Goal: Task Accomplishment & Management: Manage account settings

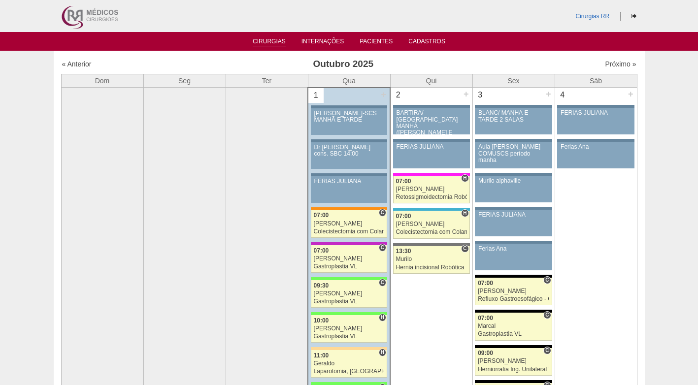
click at [271, 41] on link "Cirurgias" at bounding box center [269, 42] width 33 height 8
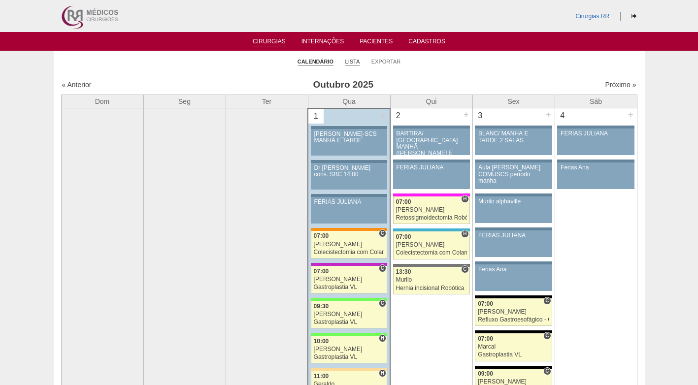
click at [353, 64] on link "Lista" at bounding box center [352, 61] width 15 height 7
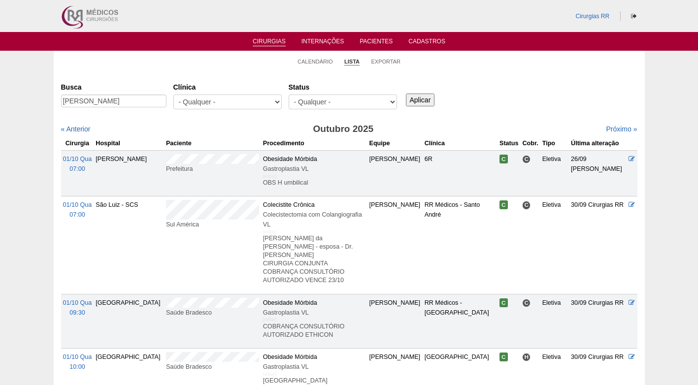
type input "[PERSON_NAME]"
click at [424, 100] on input "Aplicar" at bounding box center [420, 100] width 29 height 13
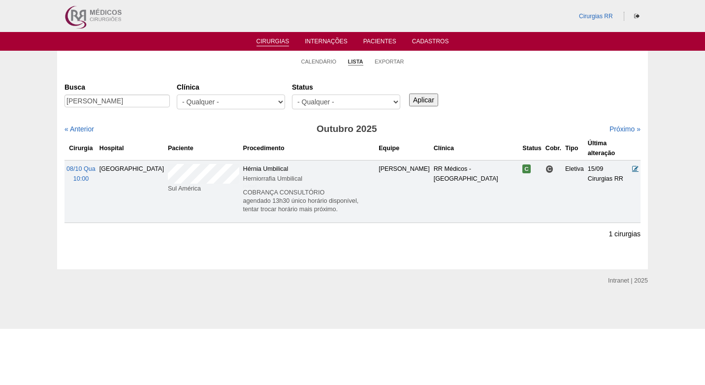
click at [636, 168] on icon at bounding box center [635, 168] width 6 height 6
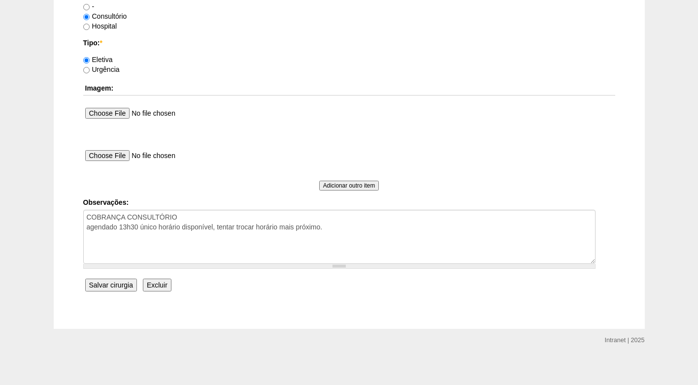
scroll to position [884, 0]
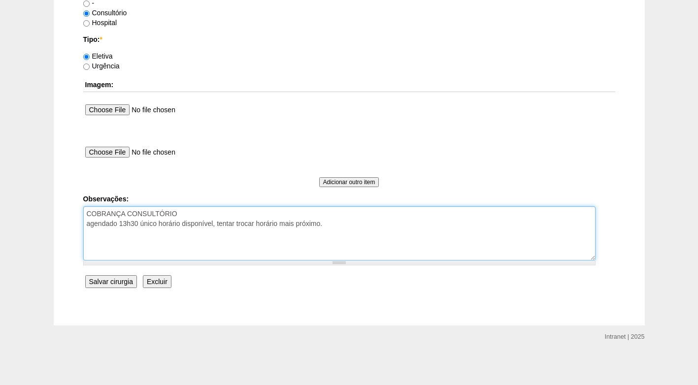
click at [343, 225] on textarea "COBRANÇA CONSULTÓRIO agendado 13h30 único horário disponível, tentar trocar hor…" at bounding box center [339, 233] width 512 height 54
type textarea "COBRANÇA CONSULTÓRIO agendado 13h30 único horário disponível, tentar trocar hor…"
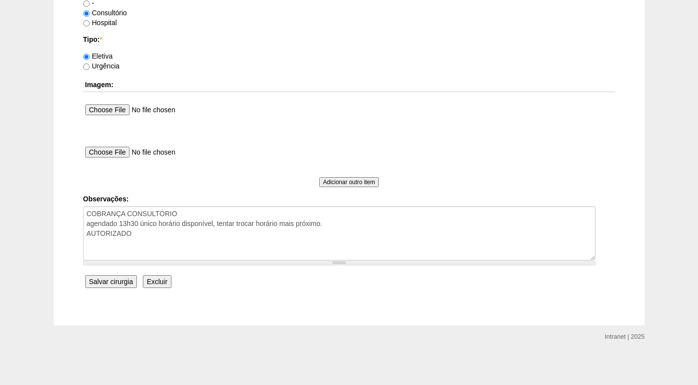
click at [100, 281] on input "Salvar cirurgia" at bounding box center [111, 281] width 52 height 13
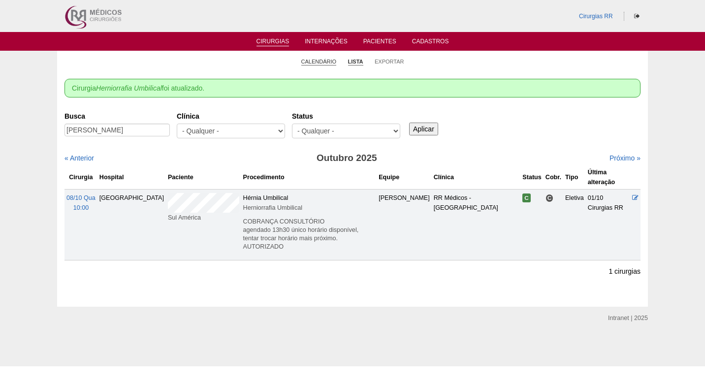
click at [314, 61] on link "Calendário" at bounding box center [318, 61] width 35 height 7
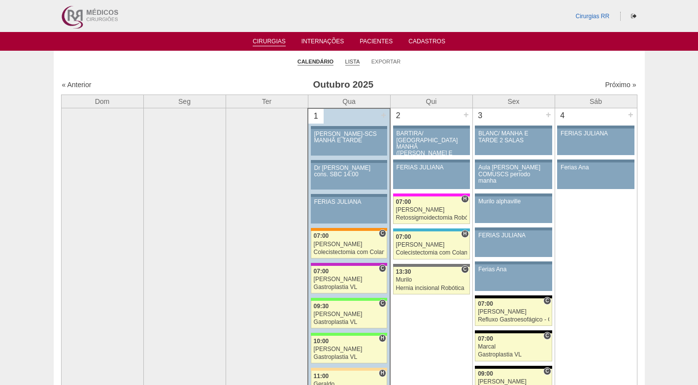
click at [349, 60] on link "Lista" at bounding box center [352, 61] width 15 height 7
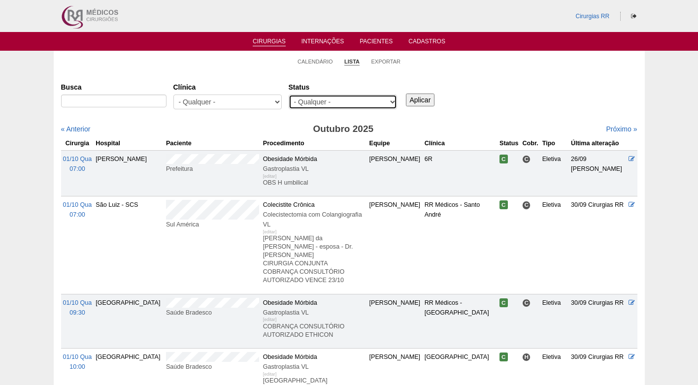
click at [348, 102] on select "- Qualquer - Reservada Confirmada Suspensa Cancelada" at bounding box center [343, 102] width 108 height 15
select select "resr"
click at [289, 95] on select "- Qualquer - Reservada Confirmada Suspensa Cancelada" at bounding box center [343, 102] width 108 height 15
click at [420, 97] on input "Aplicar" at bounding box center [420, 100] width 29 height 13
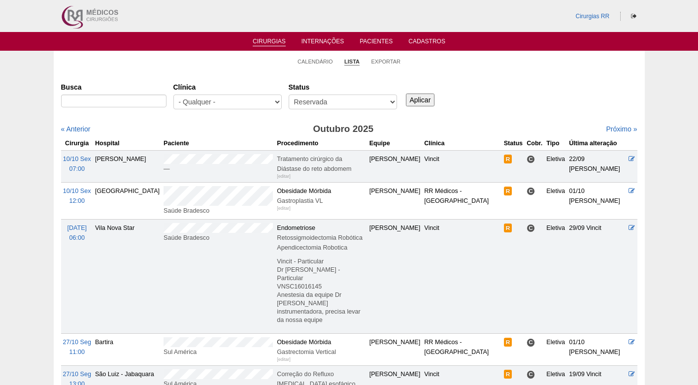
drag, startPoint x: 0, startPoint y: 0, endPoint x: 521, endPoint y: 71, distance: 525.8
click at [521, 71] on div "Cirurgias Busca Clínica - Qualquer - 6R Alphaville Assunção Bartira Brasil Chri…" at bounding box center [349, 281] width 591 height 421
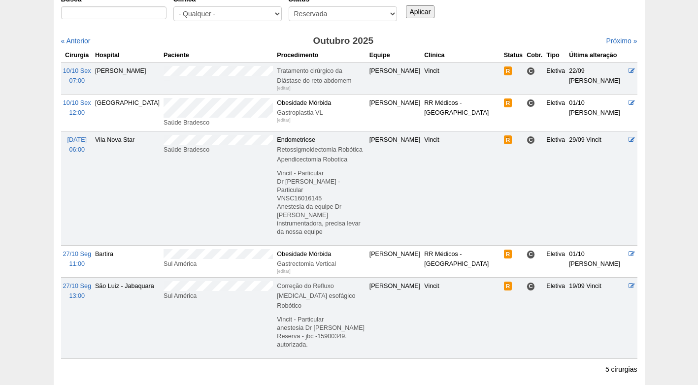
scroll to position [98, 0]
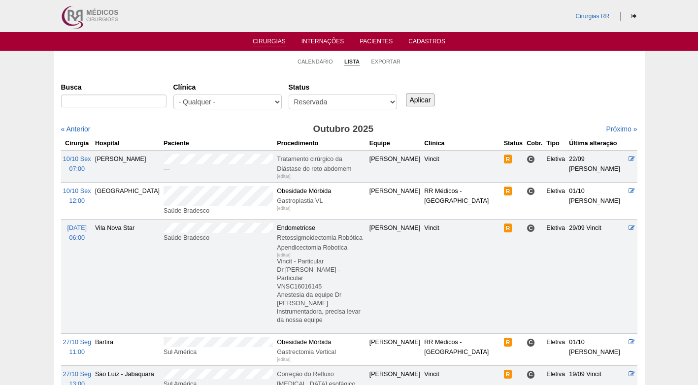
scroll to position [98, 0]
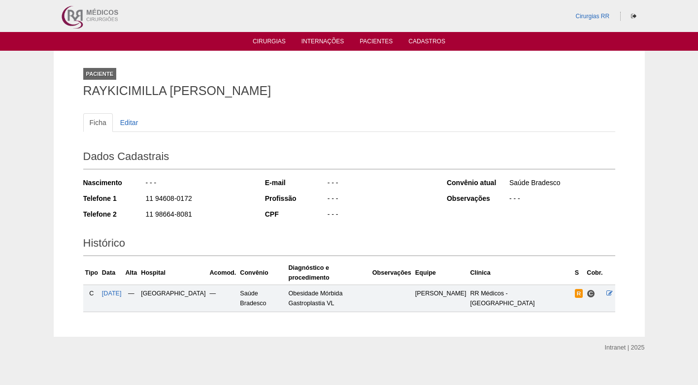
drag, startPoint x: 367, startPoint y: 90, endPoint x: 82, endPoint y: 98, distance: 284.7
click at [82, 98] on div "Paciente RAYKICIMILLA [PERSON_NAME] Ficha Editar Dados Cadastrais Nascimento - …" at bounding box center [349, 194] width 546 height 286
copy h1 "RAYKICIMILLA [PERSON_NAME]"
click at [609, 290] on icon at bounding box center [609, 293] width 6 height 6
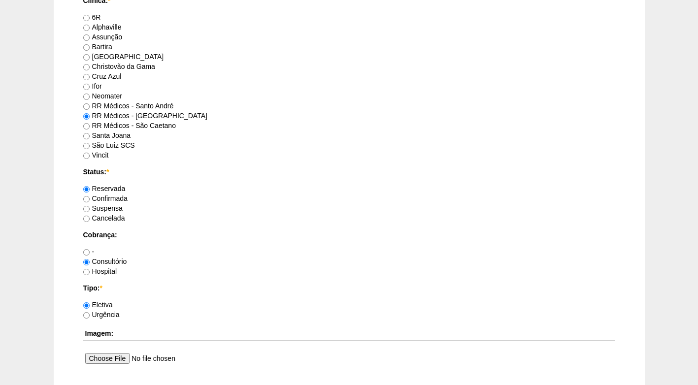
scroll to position [640, 0]
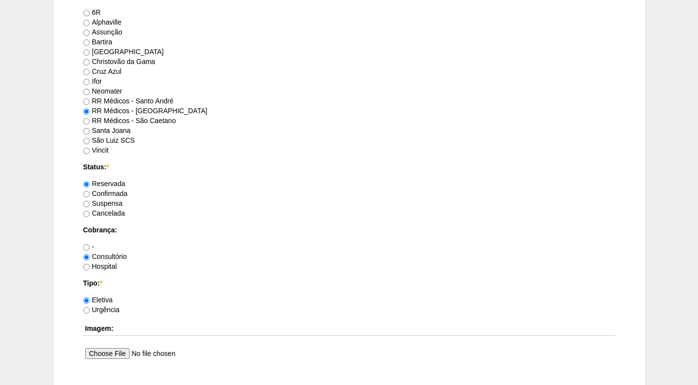
click at [109, 189] on div "Confirmada" at bounding box center [349, 194] width 532 height 10
click at [109, 194] on label "Confirmada" at bounding box center [105, 194] width 44 height 8
click at [90, 194] on input "Confirmada" at bounding box center [86, 194] width 6 height 6
radio input "true"
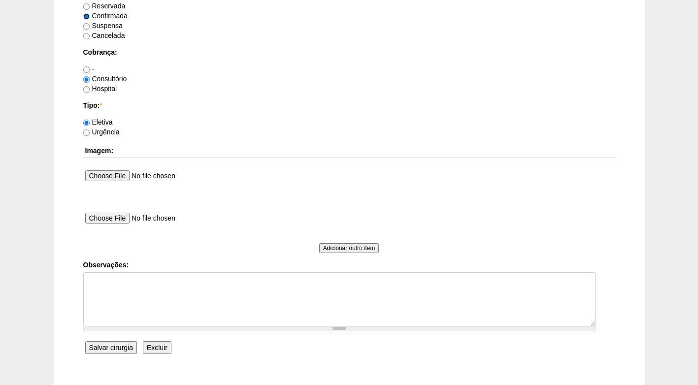
scroll to position [884, 0]
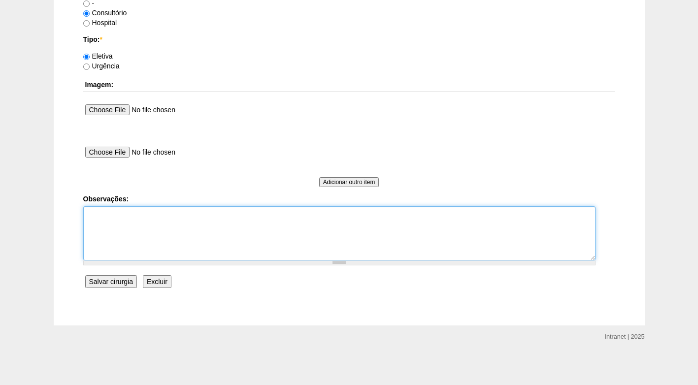
click at [156, 224] on textarea "Observações:" at bounding box center [339, 233] width 512 height 54
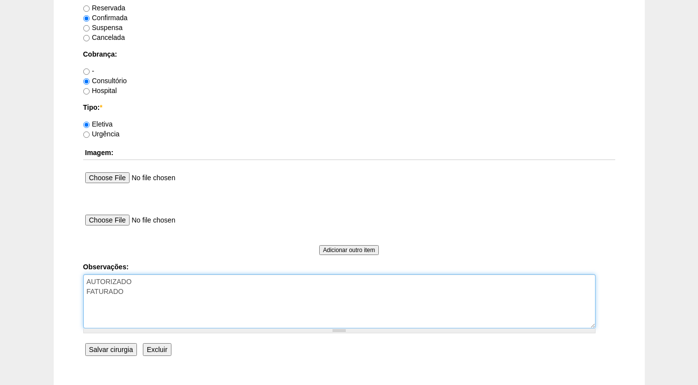
scroll to position [835, 0]
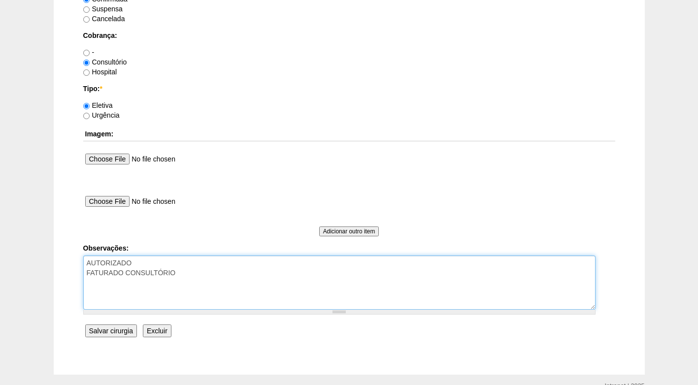
type textarea "AUTORIZADO FATURADO CONSULTÓRIO"
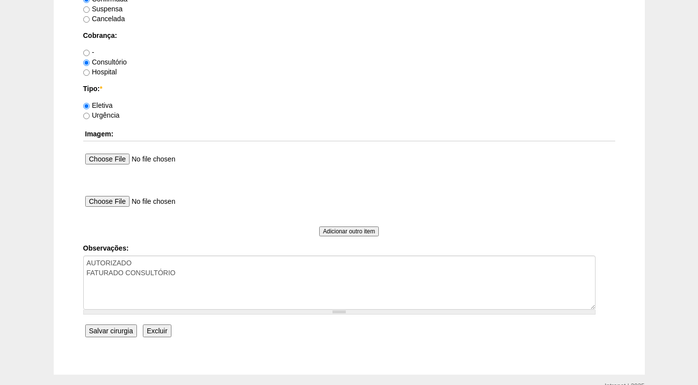
click at [119, 326] on input "Salvar cirurgia" at bounding box center [111, 330] width 52 height 13
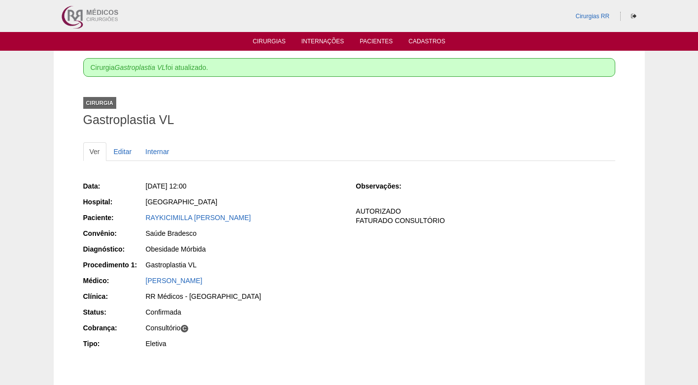
click at [322, 243] on div "Data: Sex, 10/10/2025 - 12:00 Hospital: Brasil Paciente: RAYKICIMILLA HERINGER …" at bounding box center [212, 266] width 259 height 177
click at [276, 42] on link "Cirurgias" at bounding box center [269, 42] width 33 height 8
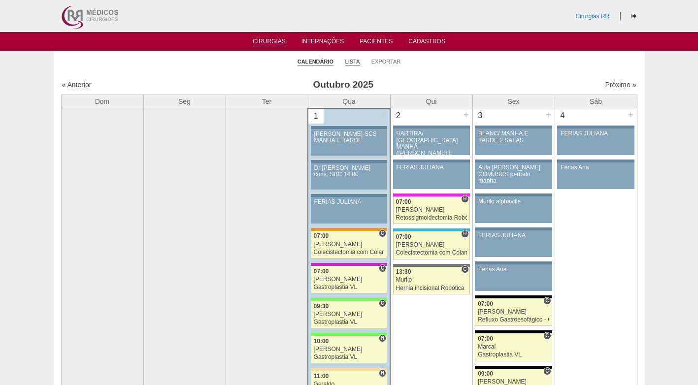
click at [350, 60] on link "Lista" at bounding box center [352, 61] width 15 height 7
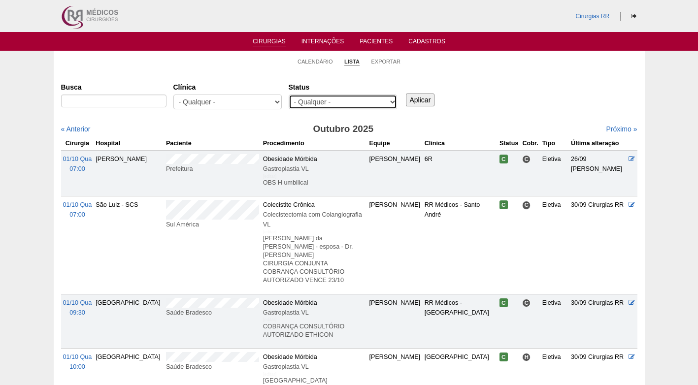
click at [358, 102] on select "- Qualquer - Reservada Confirmada Suspensa Cancelada" at bounding box center [343, 102] width 108 height 15
select select "resr"
click at [289, 95] on select "- Qualquer - Reservada Confirmada Suspensa Cancelada" at bounding box center [343, 102] width 108 height 15
click at [433, 103] on input "Aplicar" at bounding box center [420, 100] width 29 height 13
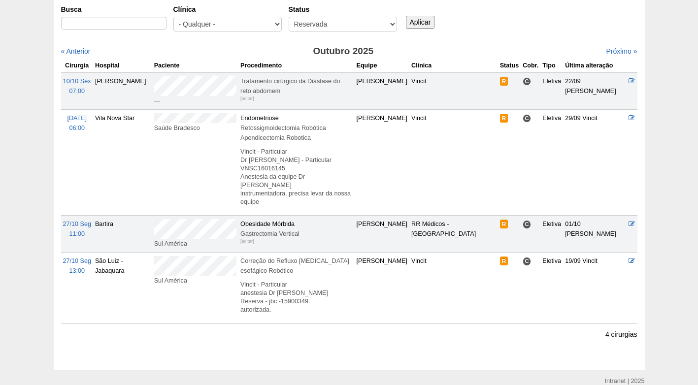
scroll to position [98, 0]
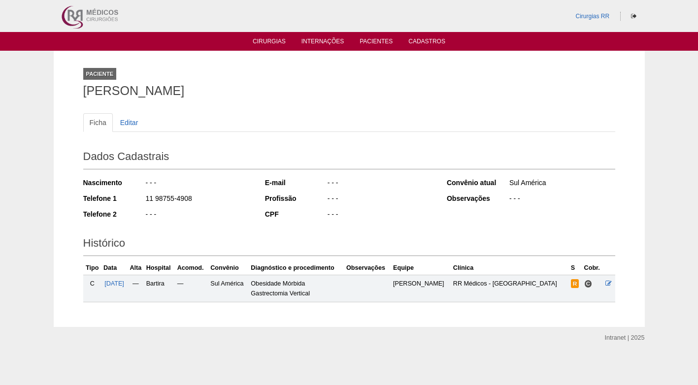
drag, startPoint x: 79, startPoint y: 92, endPoint x: 270, endPoint y: 89, distance: 191.1
click at [270, 89] on div "Paciente EMILY LUANA PINHO DE SOUZA Ficha Editar Dados Cadastrais Nascimento - …" at bounding box center [349, 189] width 546 height 276
copy h1 "[PERSON_NAME]"
click at [608, 284] on icon at bounding box center [608, 283] width 6 height 6
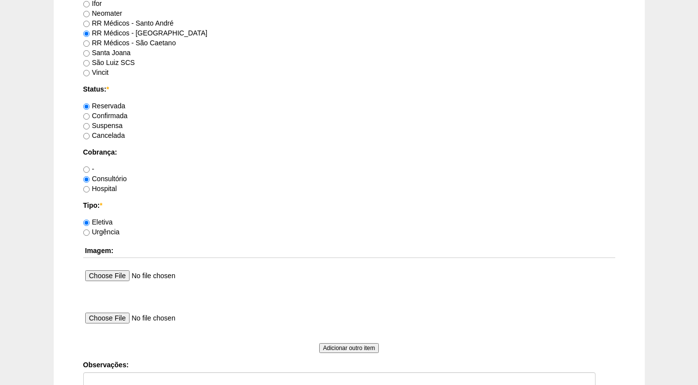
scroll to position [739, 0]
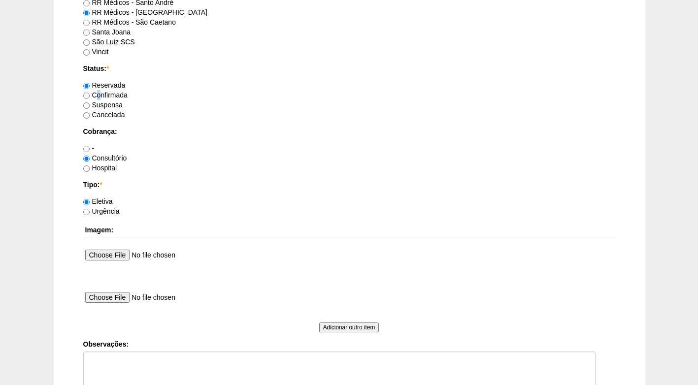
click at [97, 93] on label "Confirmada" at bounding box center [105, 95] width 44 height 8
click at [116, 96] on label "Confirmada" at bounding box center [105, 95] width 44 height 8
click at [90, 96] on input "Confirmada" at bounding box center [86, 96] width 6 height 6
radio input "true"
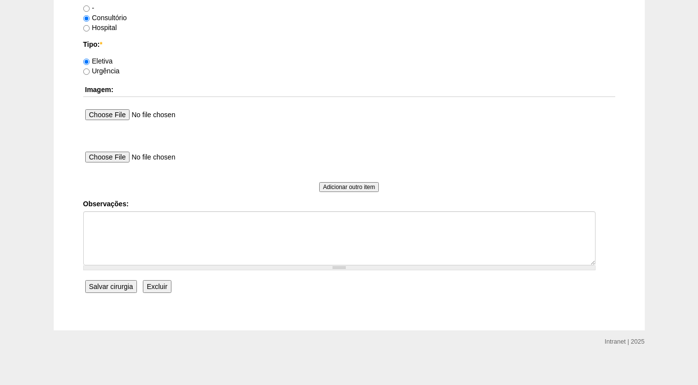
scroll to position [884, 0]
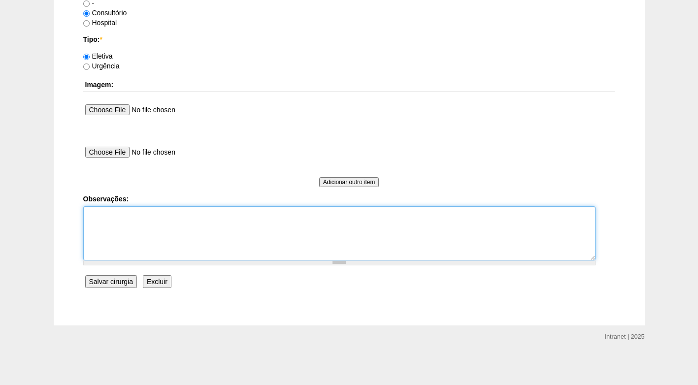
click at [176, 216] on textarea "Observações:" at bounding box center [339, 233] width 512 height 54
type textarea "f"
type textarea "FATURADO CONSULTÓRIO AUTORIZADO"
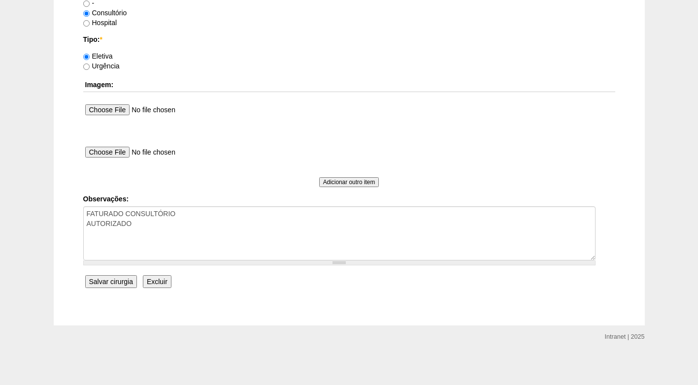
click at [115, 277] on input "Salvar cirurgia" at bounding box center [111, 281] width 52 height 13
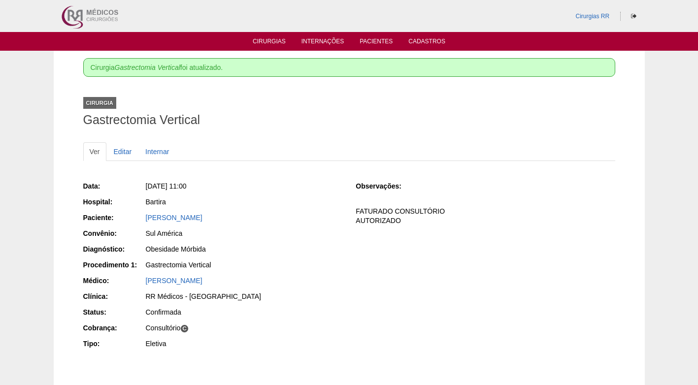
click at [329, 254] on div "Obesidade Mórbida" at bounding box center [243, 250] width 197 height 12
click at [278, 38] on link "Cirurgias" at bounding box center [269, 42] width 33 height 8
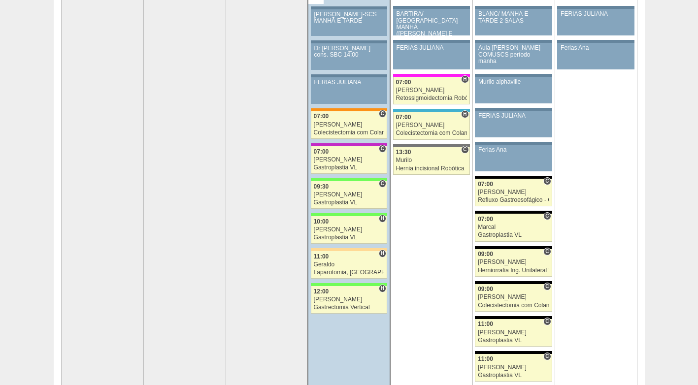
scroll to position [148, 0]
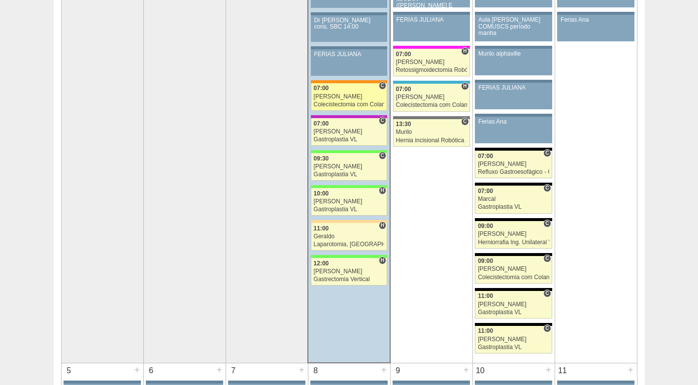
click at [332, 102] on div "Colecistectomia com Colangiografia VL" at bounding box center [349, 104] width 71 height 6
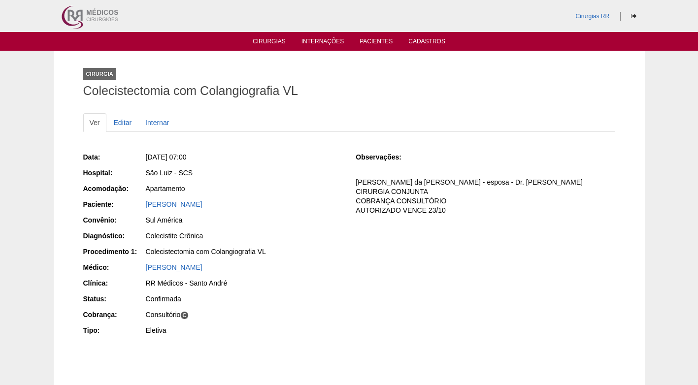
click at [324, 164] on div "[DATE] 07:00" at bounding box center [243, 158] width 197 height 12
click at [202, 205] on link "[PERSON_NAME]" at bounding box center [174, 204] width 57 height 8
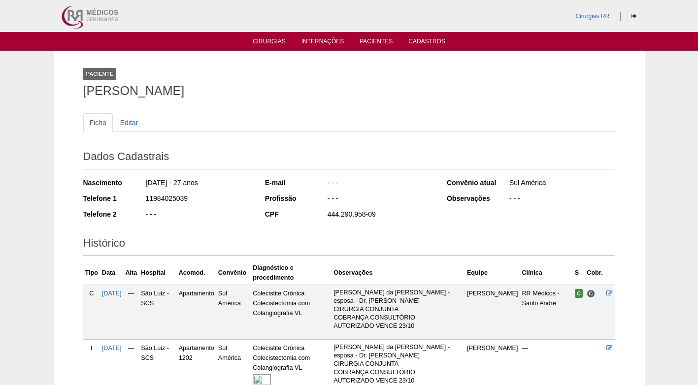
drag, startPoint x: 189, startPoint y: 205, endPoint x: 142, endPoint y: 201, distance: 47.4
click at [142, 201] on div "Telefone 1 11984025039" at bounding box center [167, 199] width 168 height 12
copy div "11984025039"
click at [210, 199] on div "11984025039" at bounding box center [198, 199] width 107 height 12
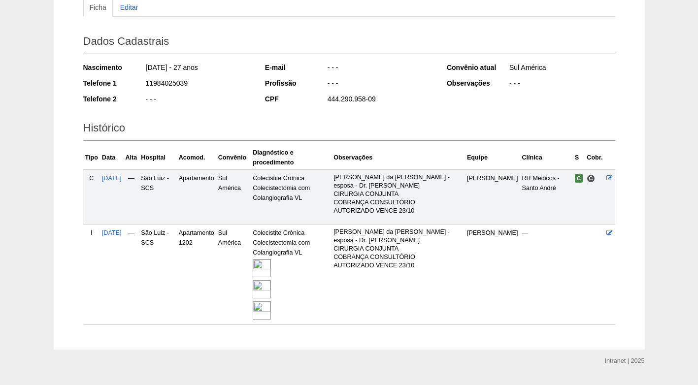
scroll to position [129, 0]
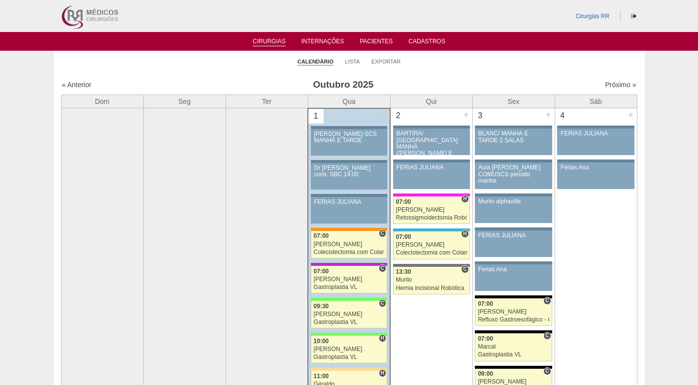
scroll to position [148, 0]
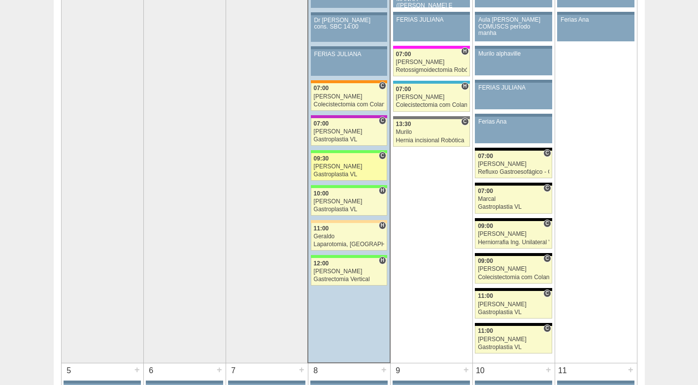
click at [334, 158] on div "09:30" at bounding box center [349, 159] width 71 height 6
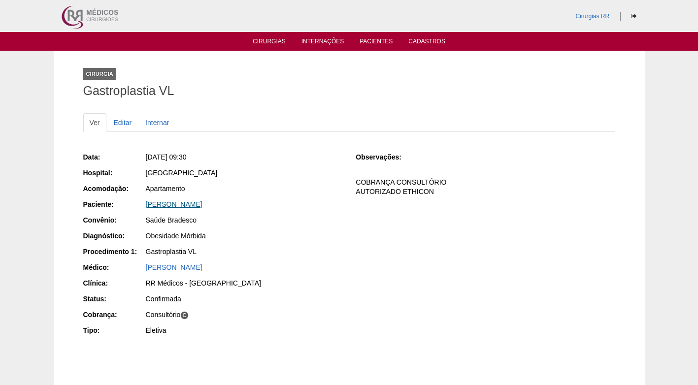
click at [190, 203] on link "[PERSON_NAME]" at bounding box center [174, 204] width 57 height 8
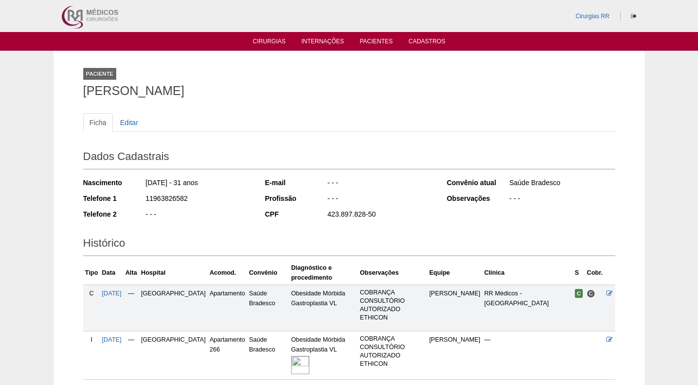
drag, startPoint x: 187, startPoint y: 199, endPoint x: 128, endPoint y: 203, distance: 59.2
click at [128, 203] on div "Telefone 1 11963826582" at bounding box center [167, 199] width 168 height 12
copy div "11963826582"
click at [226, 202] on div "11963826582" at bounding box center [198, 199] width 107 height 12
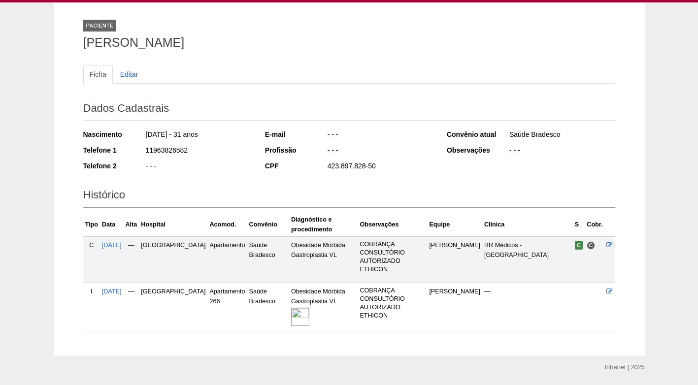
scroll to position [21, 0]
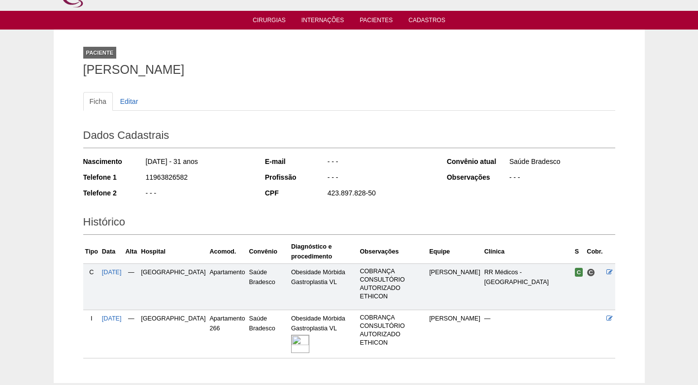
click at [404, 131] on h2 "Dados Cadastrais" at bounding box center [349, 137] width 532 height 23
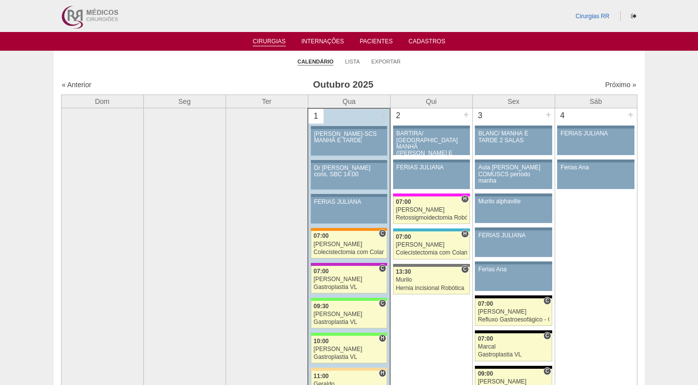
scroll to position [148, 0]
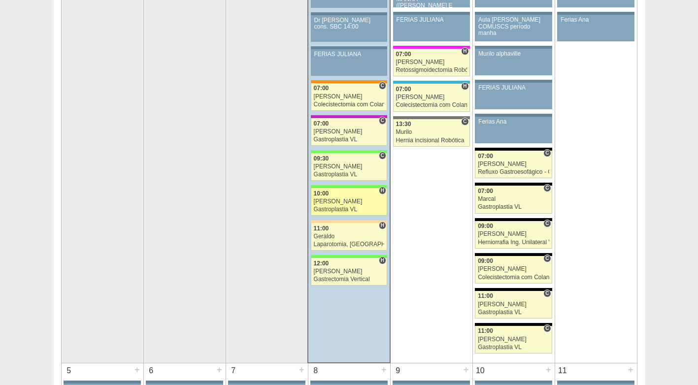
click at [344, 201] on div "[PERSON_NAME]" at bounding box center [349, 201] width 71 height 6
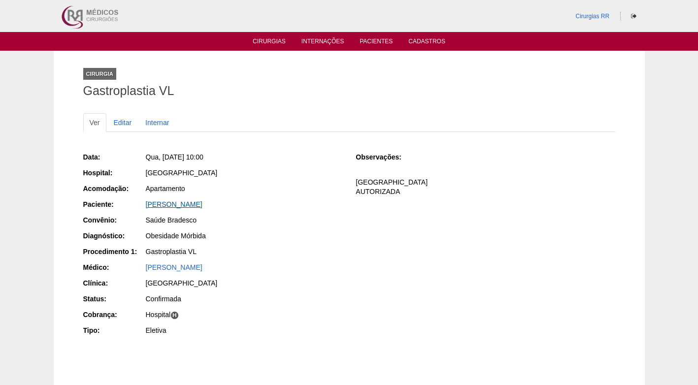
click at [184, 206] on link "[PERSON_NAME]" at bounding box center [174, 204] width 57 height 8
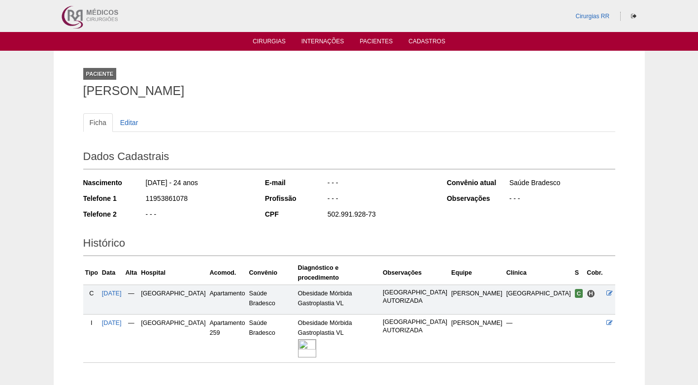
drag, startPoint x: 188, startPoint y: 196, endPoint x: 146, endPoint y: 197, distance: 41.9
click at [146, 197] on div "11953861078" at bounding box center [198, 199] width 107 height 12
copy div "11953861078"
click at [237, 198] on div "11953861078" at bounding box center [198, 199] width 107 height 12
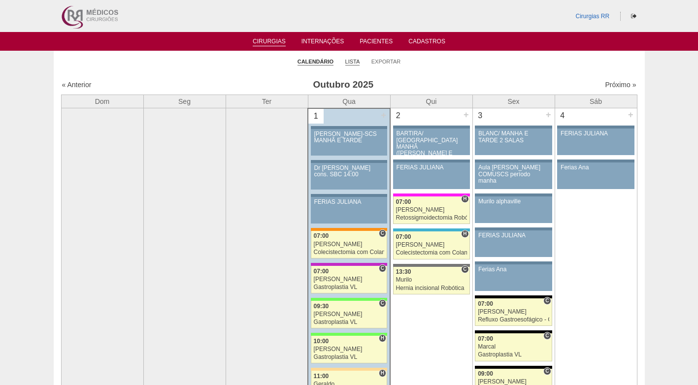
click at [350, 63] on link "Lista" at bounding box center [352, 61] width 15 height 7
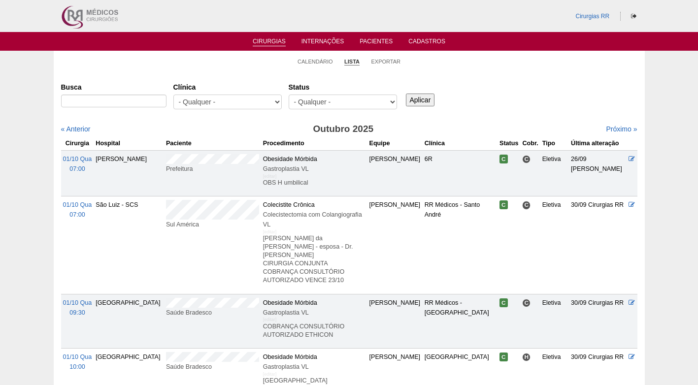
select select "resr"
click at [289, 95] on select "- Qualquer - Reservada Confirmada Suspensa Cancelada" at bounding box center [343, 102] width 108 height 15
click at [421, 98] on input "Aplicar" at bounding box center [420, 100] width 29 height 13
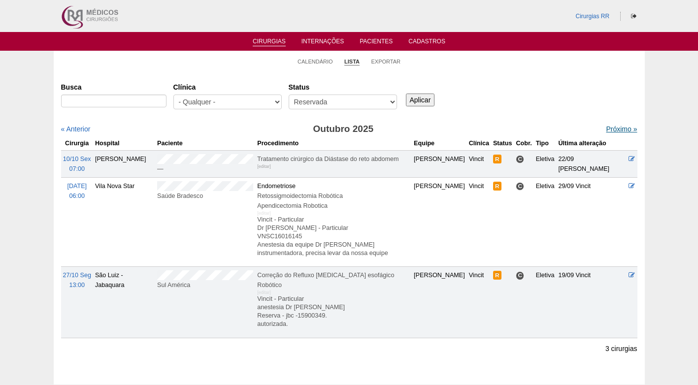
click at [615, 126] on link "Próximo »" at bounding box center [621, 129] width 31 height 8
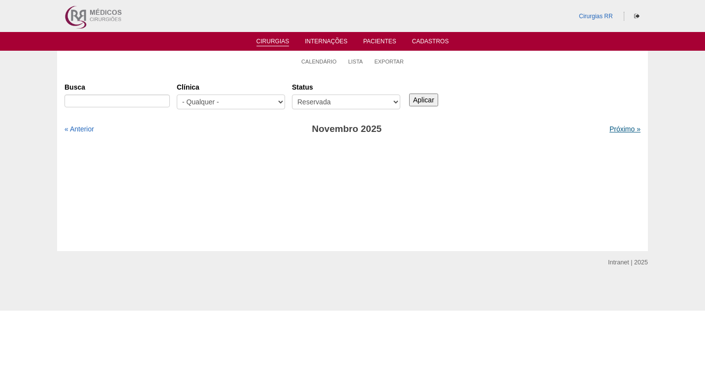
click at [618, 131] on link "Próximo »" at bounding box center [625, 129] width 31 height 8
click at [85, 128] on link "« Anterior" at bounding box center [79, 129] width 30 height 8
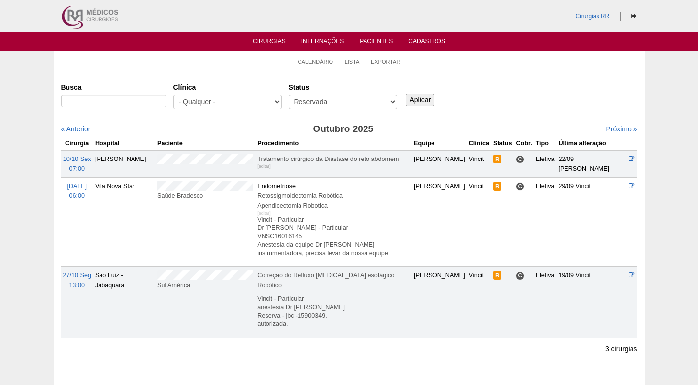
click at [582, 85] on div "Busca Clínica - Qualquer - 6R Alphaville Assunção Bartira Brasil Christovão da …" at bounding box center [349, 96] width 576 height 35
click at [580, 83] on div "Busca Clínica - Qualquer - 6R Alphaville Assunção Bartira Brasil Christovão da …" at bounding box center [349, 96] width 576 height 35
drag, startPoint x: 314, startPoint y: 62, endPoint x: 304, endPoint y: 63, distance: 10.0
click at [313, 63] on link "Calendário" at bounding box center [315, 61] width 35 height 7
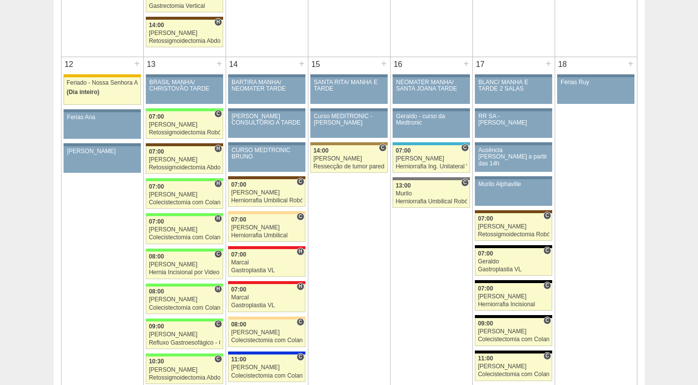
scroll to position [1034, 0]
